Goal: Browse casually: Explore the website without a specific task or goal

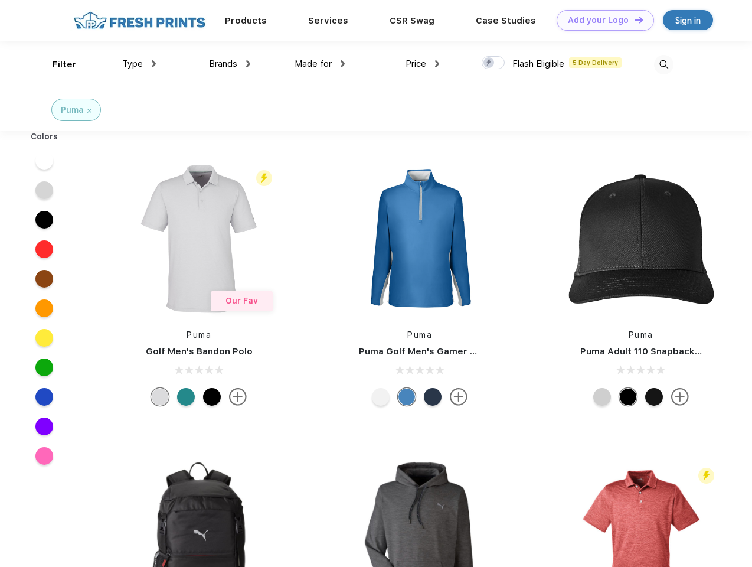
click at [601, 20] on link "Add your Logo Design Tool" at bounding box center [605, 20] width 97 height 21
click at [0, 0] on div "Design Tool" at bounding box center [0, 0] width 0 height 0
click at [634, 19] on link "Add your Logo Design Tool" at bounding box center [605, 20] width 97 height 21
click at [57, 64] on div "Filter" at bounding box center [65, 65] width 24 height 14
click at [139, 64] on span "Type" at bounding box center [132, 63] width 21 height 11
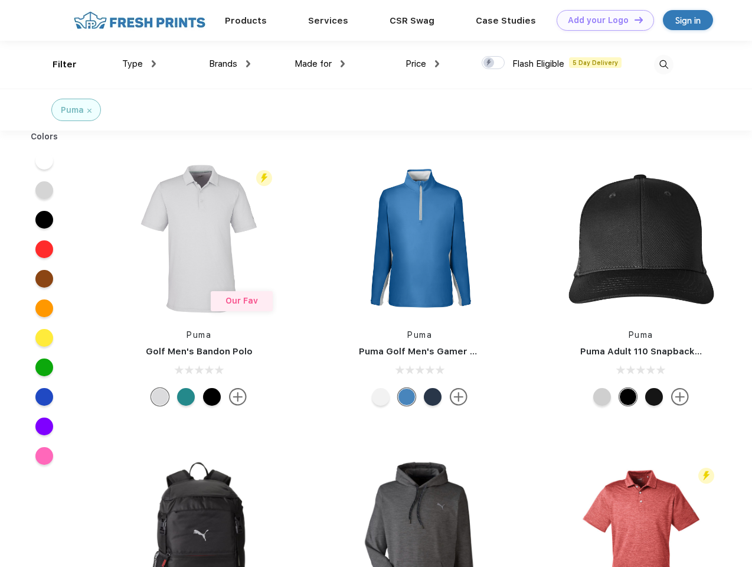
click at [230, 64] on span "Brands" at bounding box center [223, 63] width 28 height 11
click at [320, 64] on span "Made for" at bounding box center [313, 63] width 37 height 11
click at [423, 64] on span "Price" at bounding box center [416, 63] width 21 height 11
click at [494, 63] on div at bounding box center [493, 62] width 23 height 13
click at [489, 63] on input "checkbox" at bounding box center [486, 59] width 8 height 8
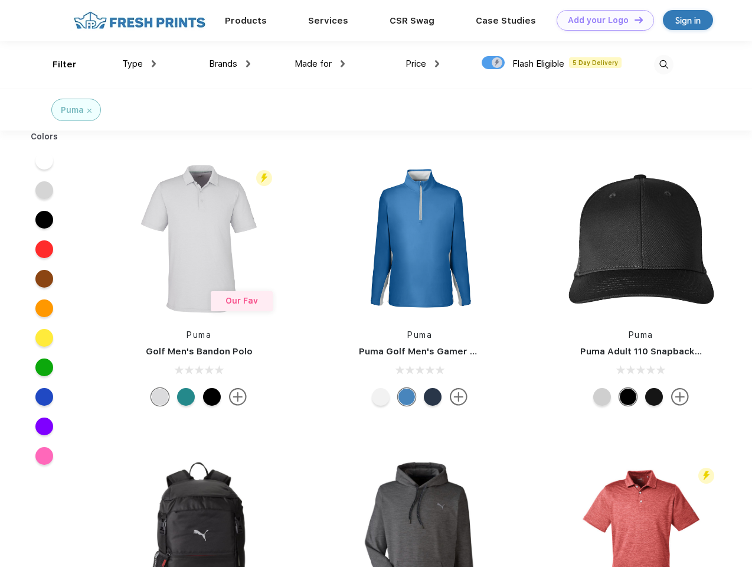
click at [664, 64] on img at bounding box center [663, 64] width 19 height 19
